Goal: Information Seeking & Learning: Check status

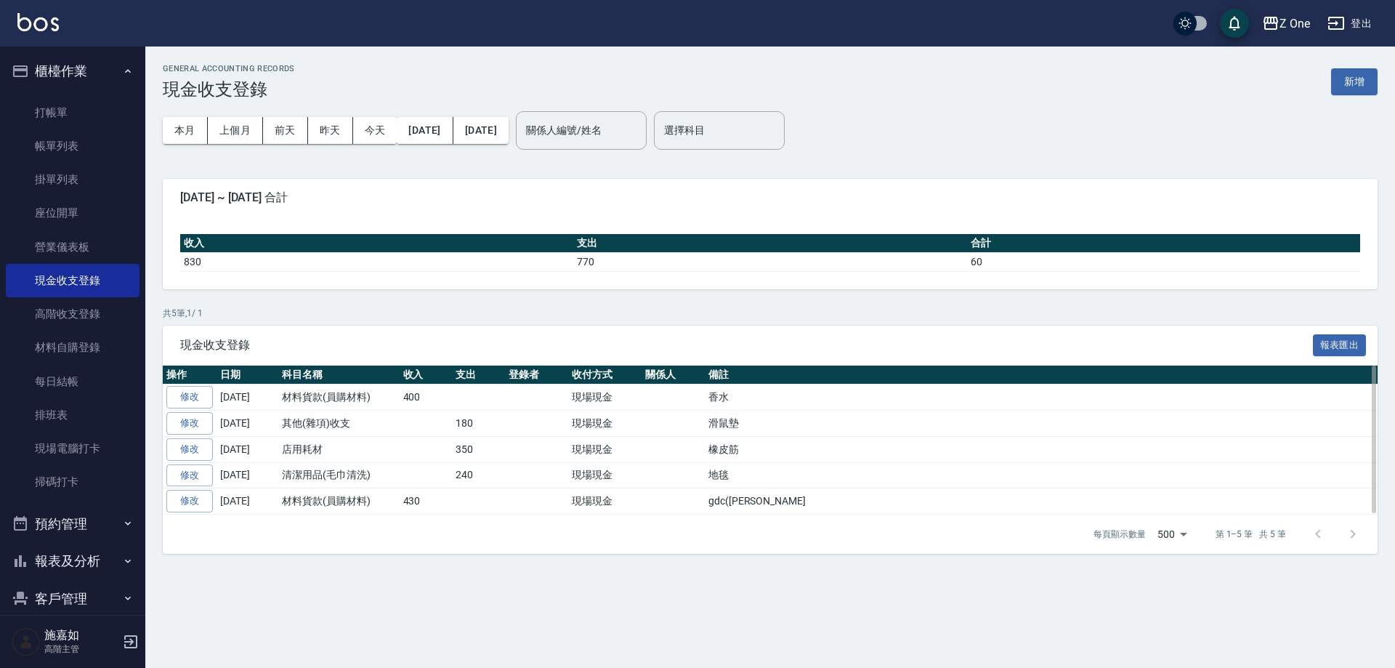
scroll to position [24, 0]
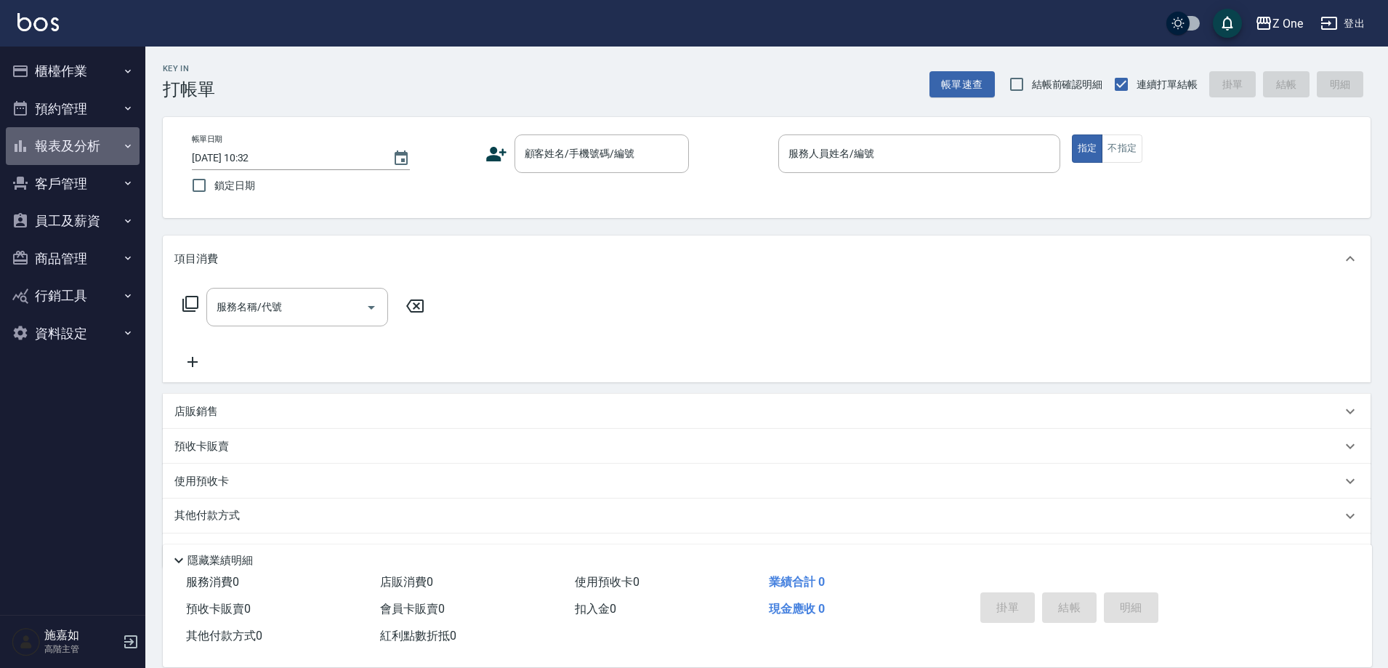
click at [46, 145] on button "報表及分析" at bounding box center [73, 146] width 134 height 38
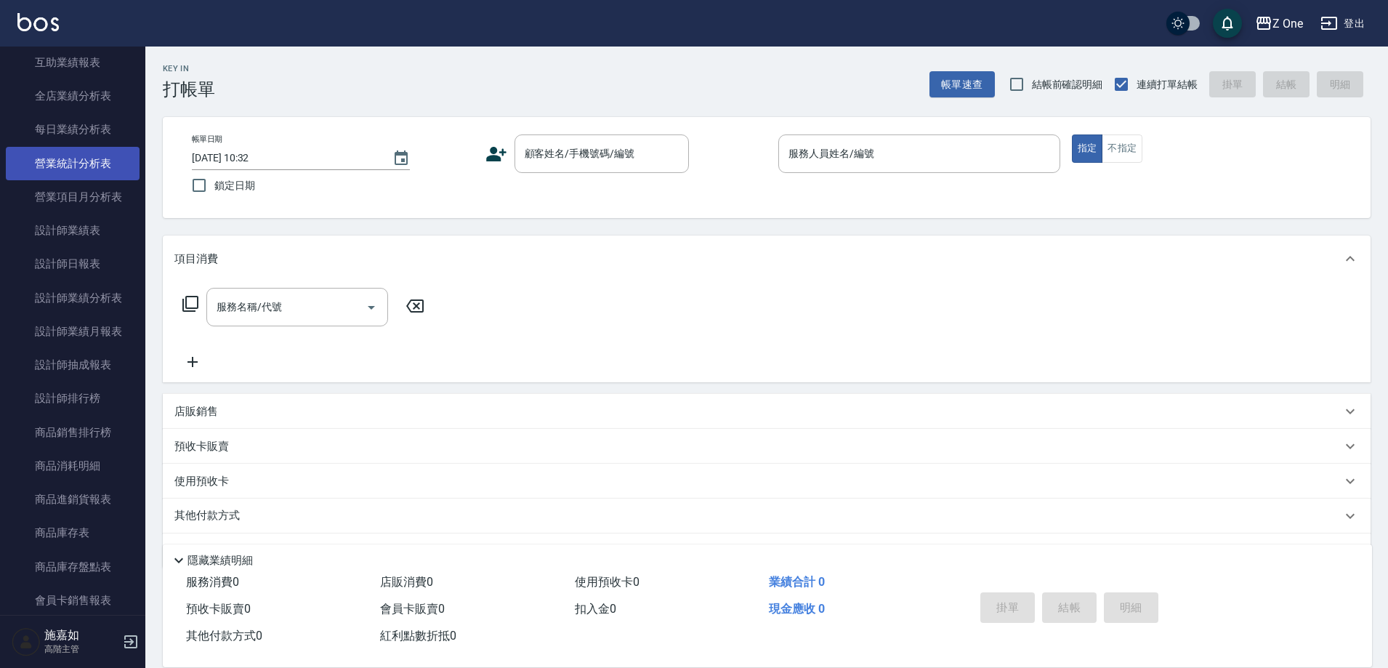
scroll to position [436, 0]
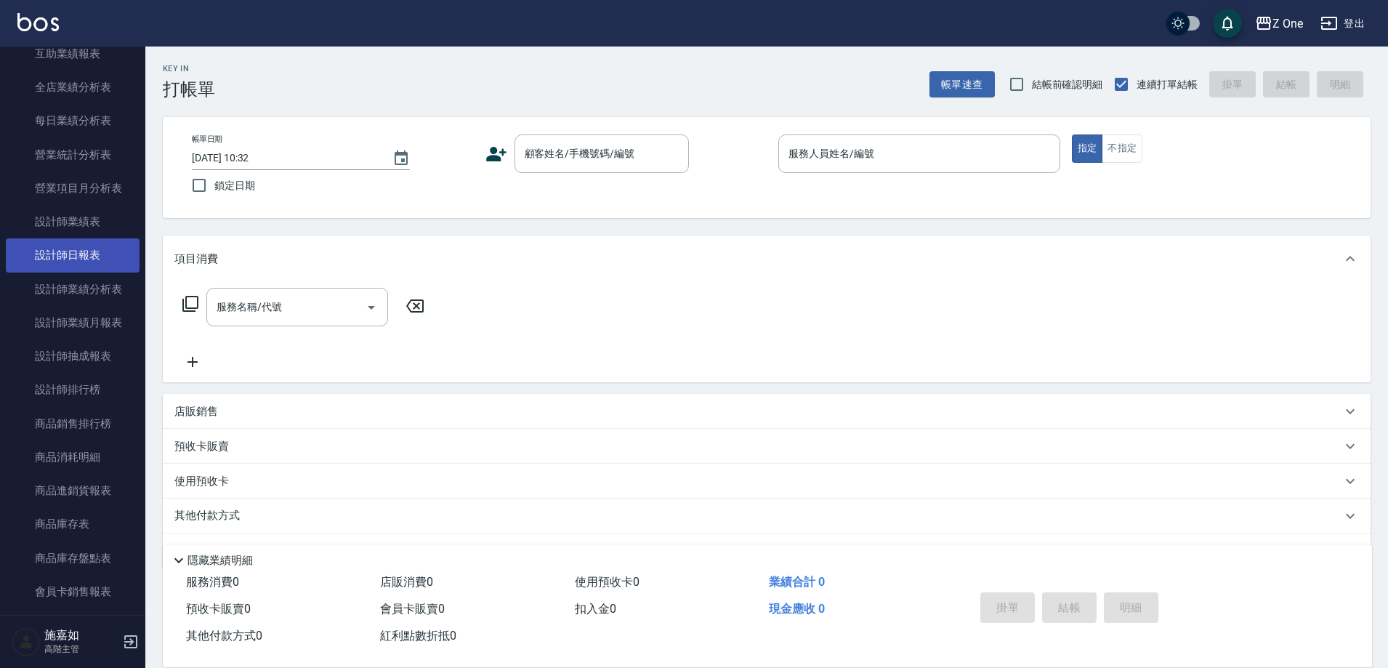
click at [58, 258] on link "設計師日報表" at bounding box center [73, 254] width 134 height 33
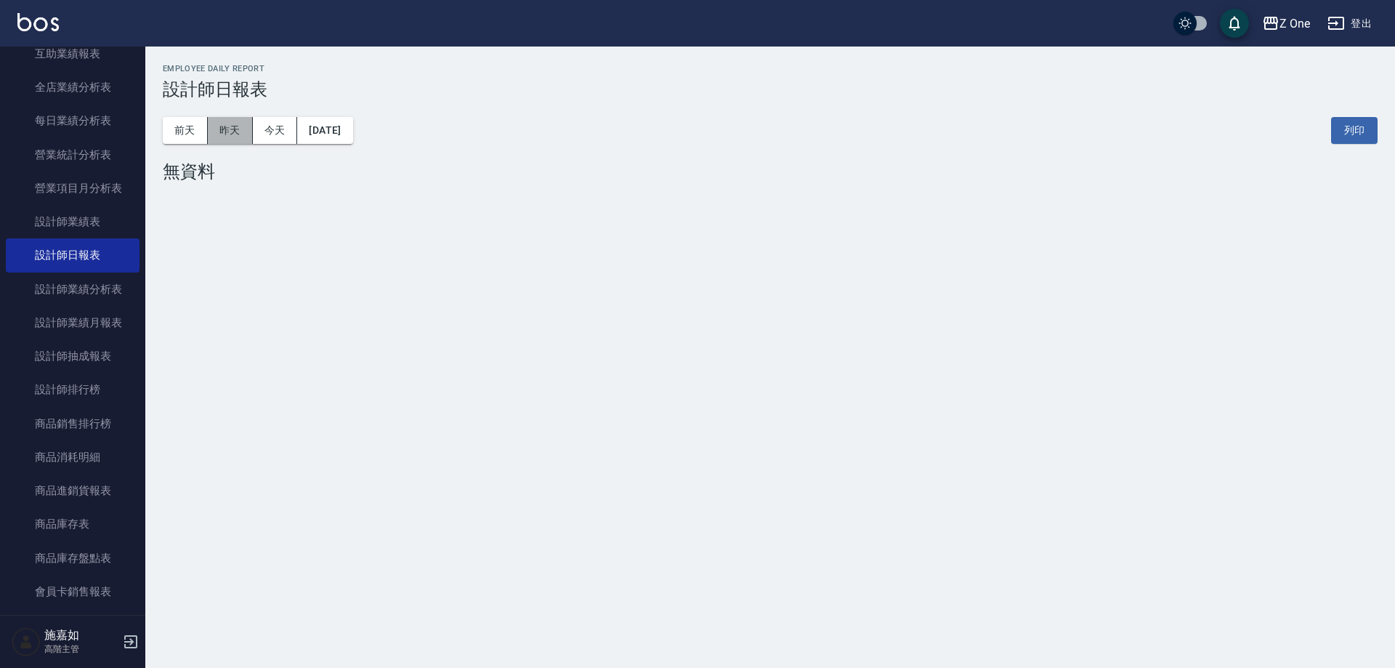
click at [239, 133] on button "昨天" at bounding box center [230, 130] width 45 height 27
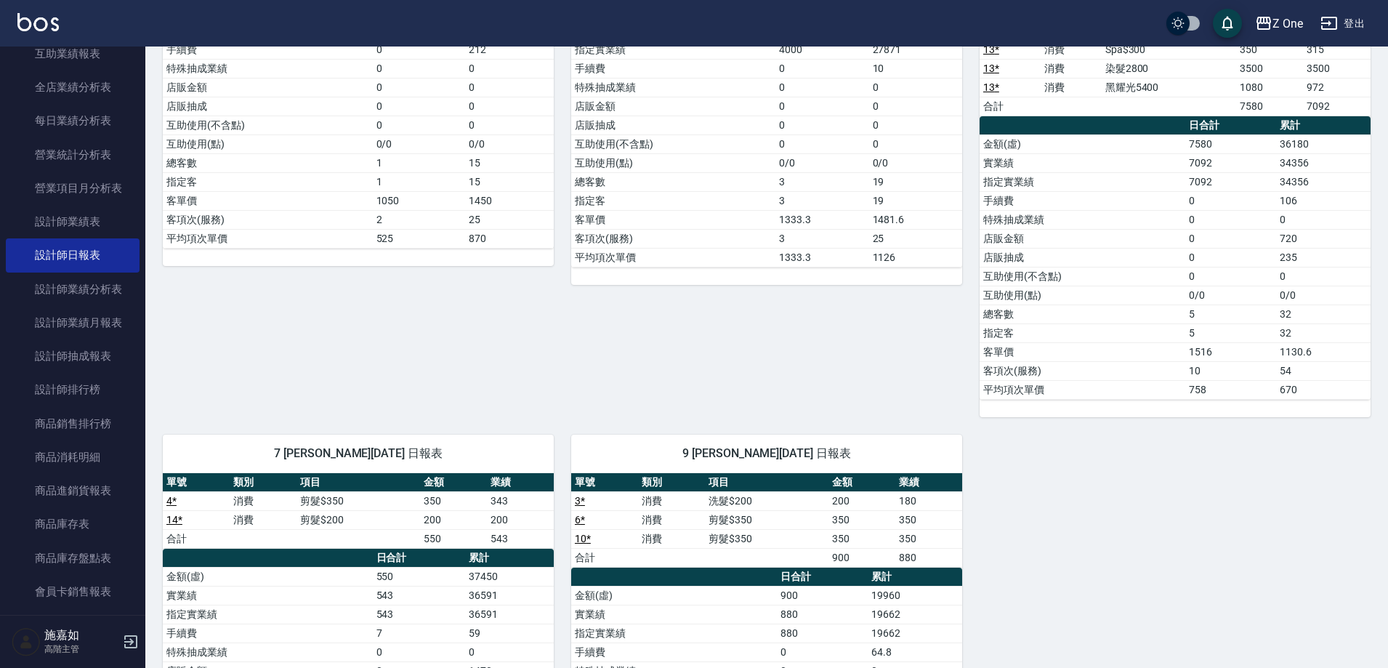
scroll to position [20, 0]
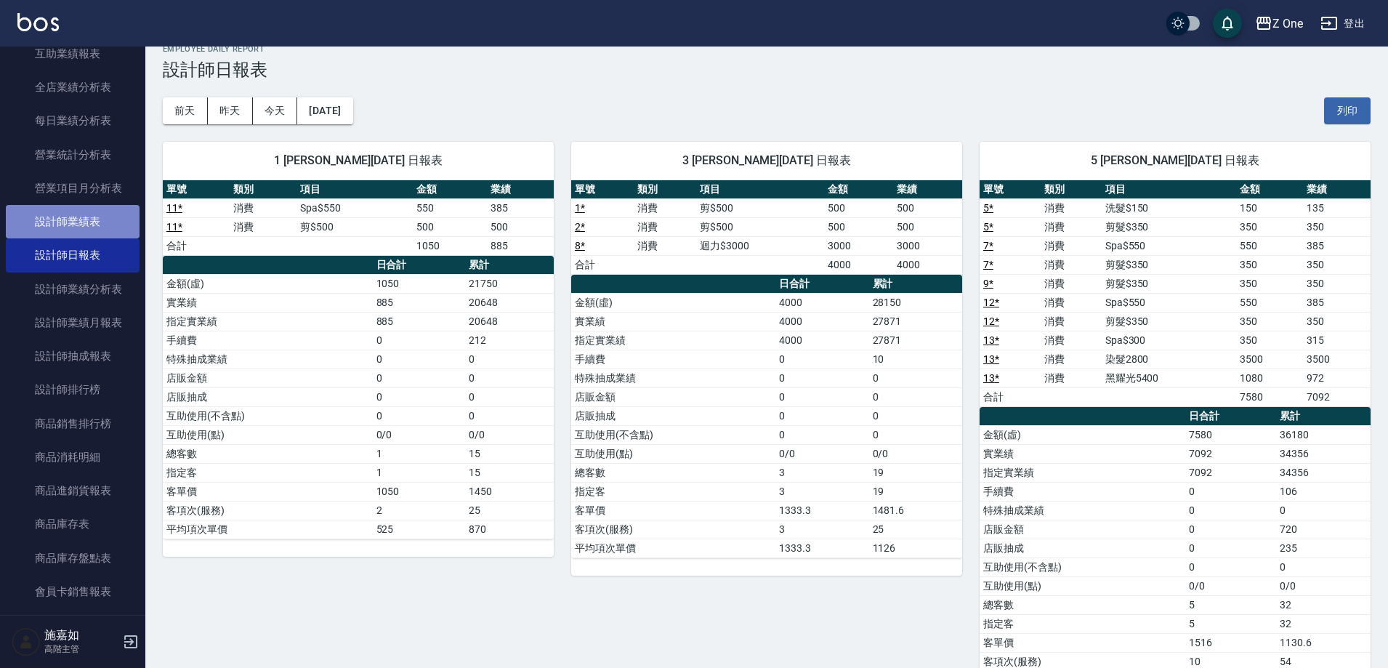
click at [110, 224] on link "設計師業績表" at bounding box center [73, 221] width 134 height 33
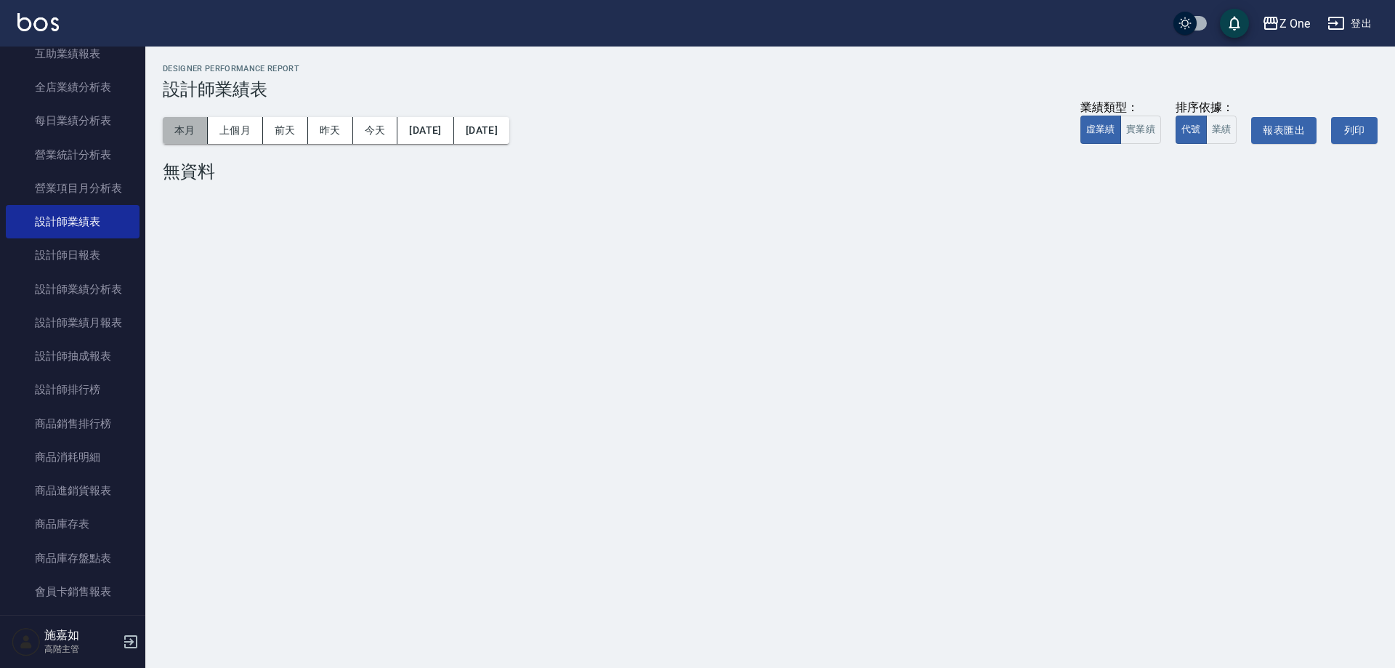
click at [170, 127] on button "本月" at bounding box center [185, 130] width 45 height 27
